Goal: Feedback & Contribution: Leave review/rating

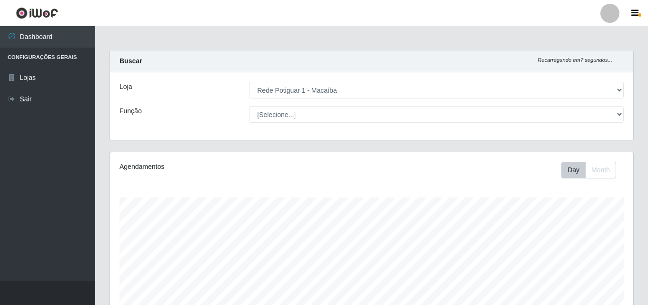
select select "100"
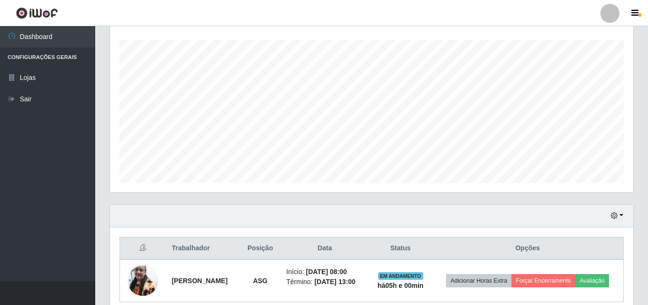
scroll to position [198, 524]
click at [614, 218] on icon "button" at bounding box center [614, 215] width 7 height 7
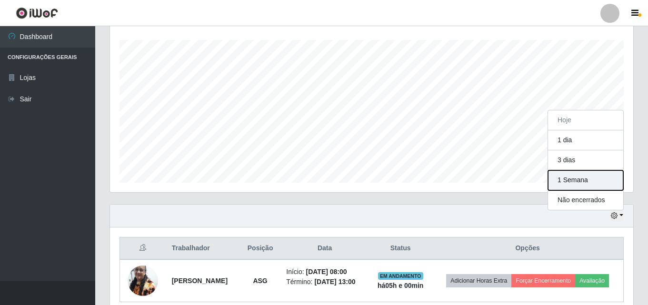
click at [575, 189] on button "1 Semana" at bounding box center [585, 181] width 75 height 20
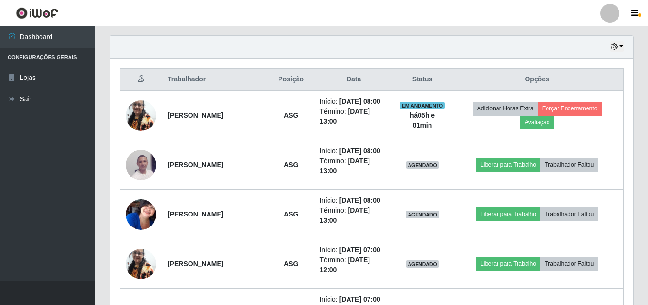
scroll to position [339, 0]
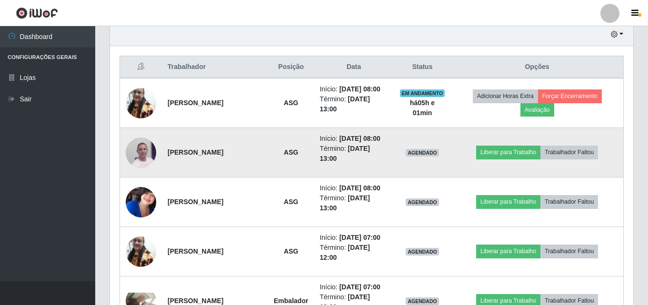
click at [143, 151] on img at bounding box center [141, 152] width 30 height 40
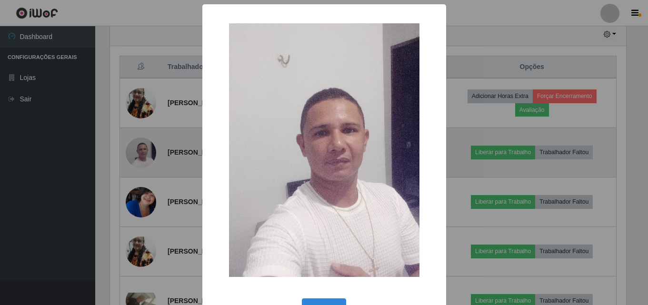
scroll to position [198, 519]
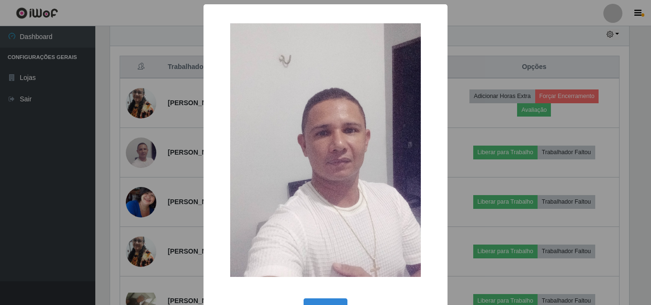
click at [138, 106] on div "× OK Cancel" at bounding box center [325, 152] width 651 height 305
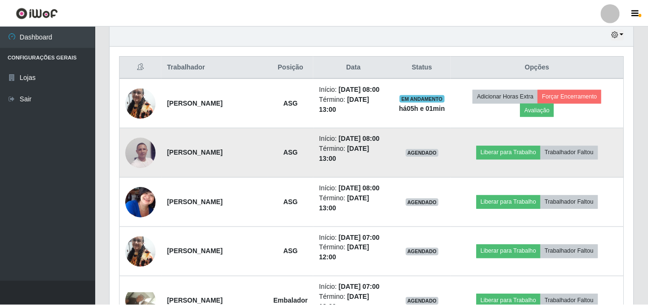
scroll to position [198, 524]
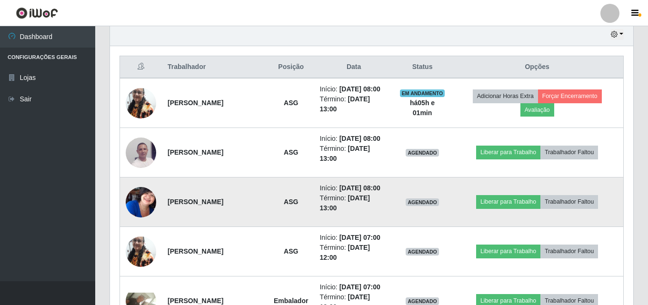
click at [144, 206] on img at bounding box center [141, 202] width 30 height 38
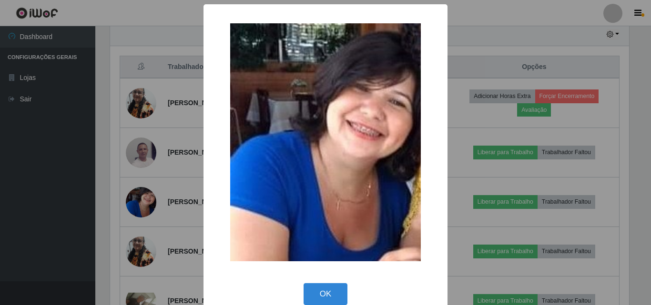
click at [143, 206] on div "× OK Cancel" at bounding box center [325, 152] width 651 height 305
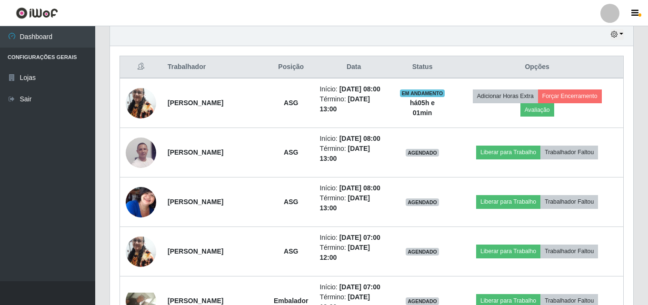
scroll to position [198, 524]
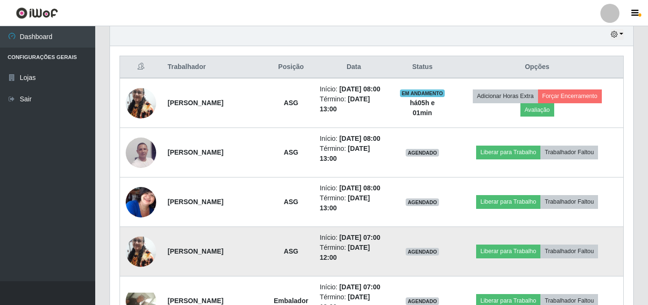
click at [135, 249] on img at bounding box center [141, 252] width 30 height 40
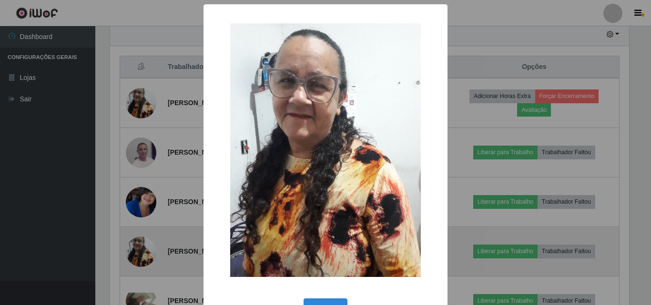
click at [135, 249] on div "× OK Cancel" at bounding box center [325, 152] width 651 height 305
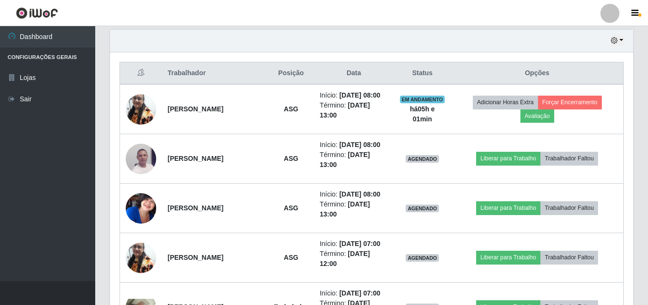
scroll to position [143, 0]
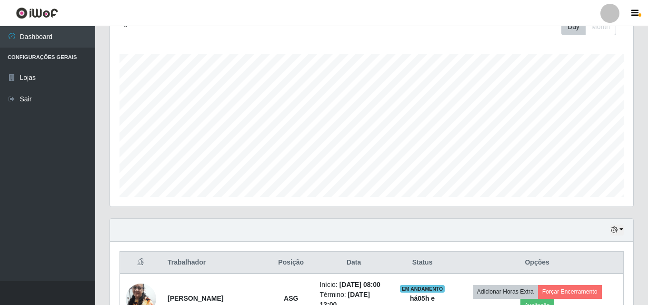
drag, startPoint x: 643, startPoint y: 65, endPoint x: 648, endPoint y: 88, distance: 23.6
click at [648, 88] on html "Perfil Alterar Senha Sair Dashboard Configurações Gerais Lojas Sair Carregando.…" at bounding box center [324, 237] width 648 height 760
click at [614, 231] on icon "button" at bounding box center [614, 230] width 7 height 7
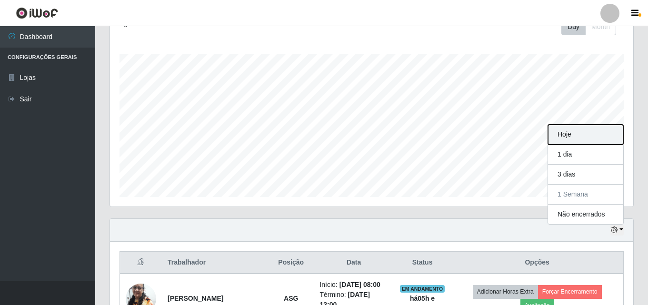
click at [580, 142] on button "Hoje" at bounding box center [585, 135] width 75 height 20
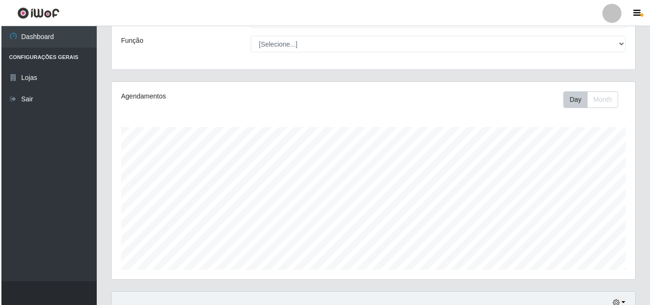
scroll to position [191, 0]
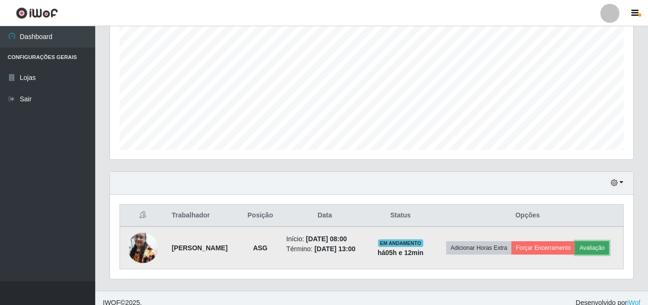
click at [608, 249] on button "Avaliação" at bounding box center [592, 248] width 34 height 13
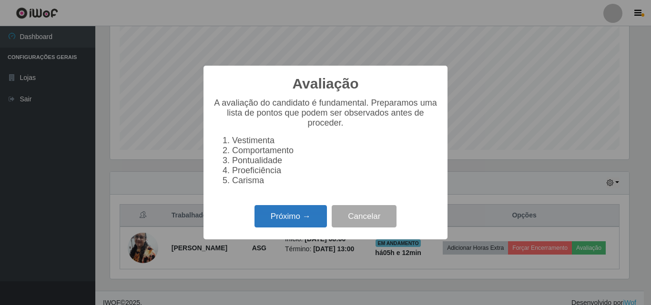
click at [292, 219] on button "Próximo →" at bounding box center [290, 216] width 72 height 22
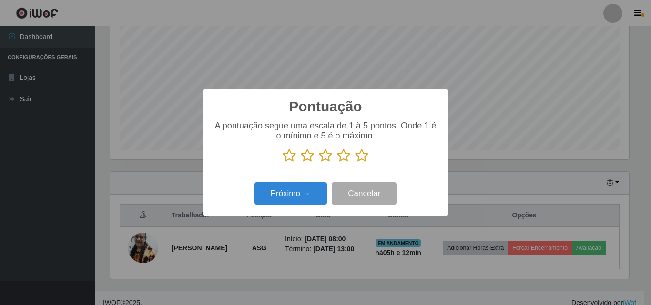
click at [362, 158] on icon at bounding box center [361, 156] width 13 height 14
click at [355, 163] on input "radio" at bounding box center [355, 163] width 0 height 0
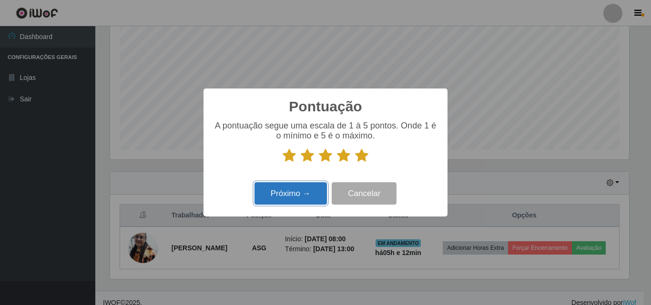
click at [308, 191] on button "Próximo →" at bounding box center [290, 193] width 72 height 22
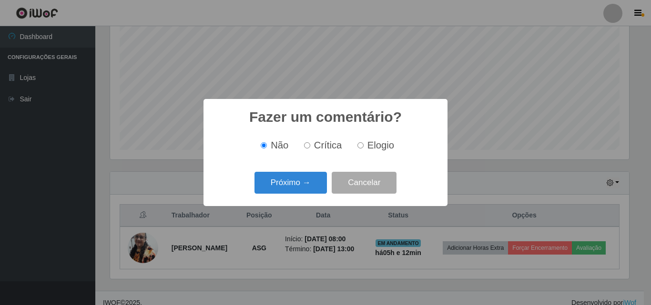
click at [308, 191] on button "Próximo →" at bounding box center [290, 183] width 72 height 22
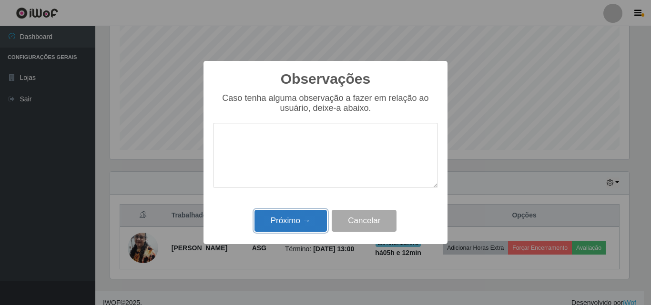
click at [317, 231] on button "Próximo →" at bounding box center [290, 221] width 72 height 22
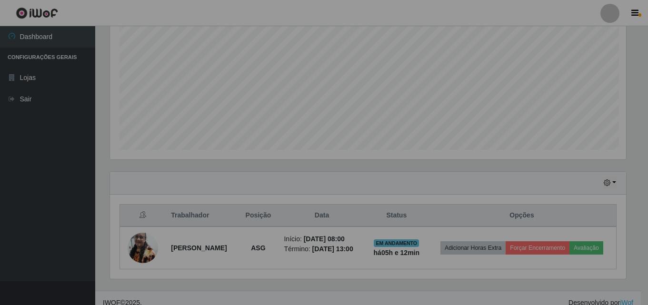
scroll to position [198, 524]
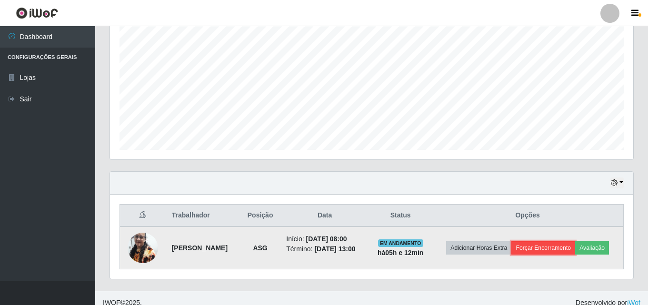
click at [534, 247] on button "Forçar Encerramento" at bounding box center [544, 248] width 64 height 13
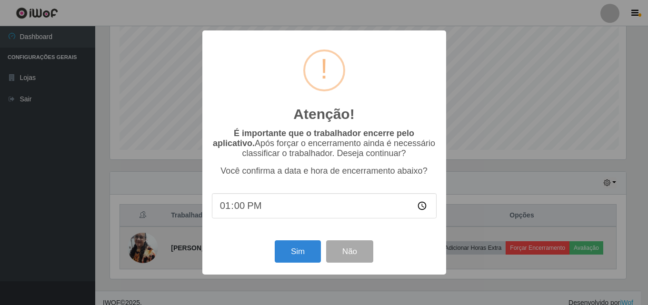
scroll to position [198, 519]
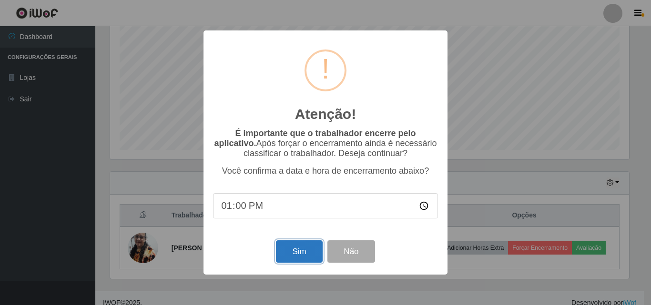
click at [310, 255] on button "Sim" at bounding box center [299, 252] width 46 height 22
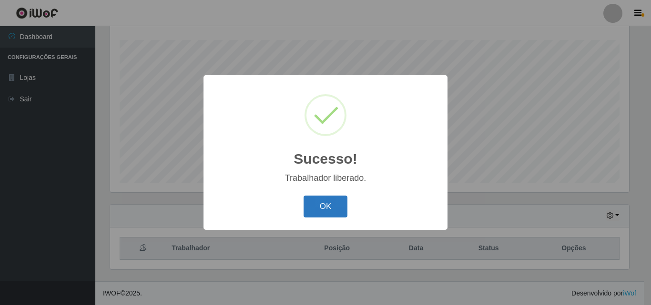
click at [310, 206] on button "OK" at bounding box center [325, 207] width 44 height 22
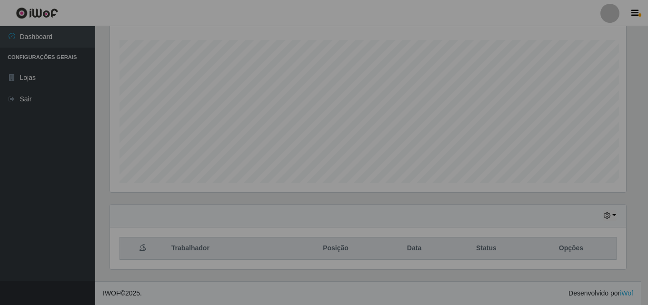
scroll to position [198, 524]
